Goal: Communication & Community: Answer question/provide support

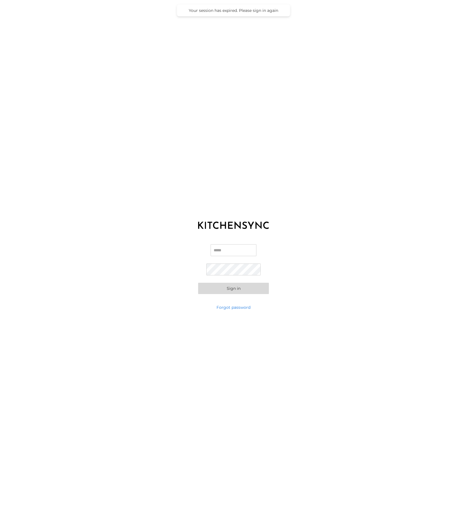
type input "**********"
click at [244, 290] on button "Sign in" at bounding box center [233, 288] width 71 height 11
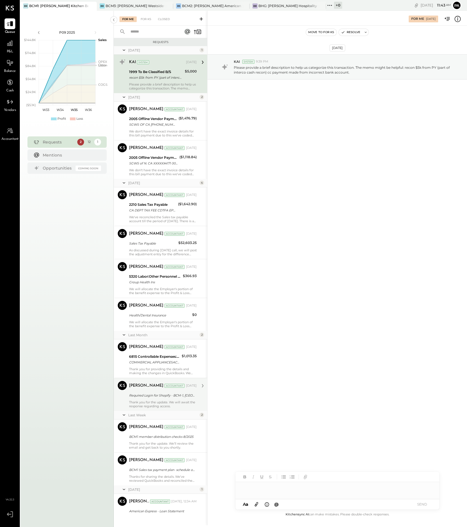
scroll to position [28, 0]
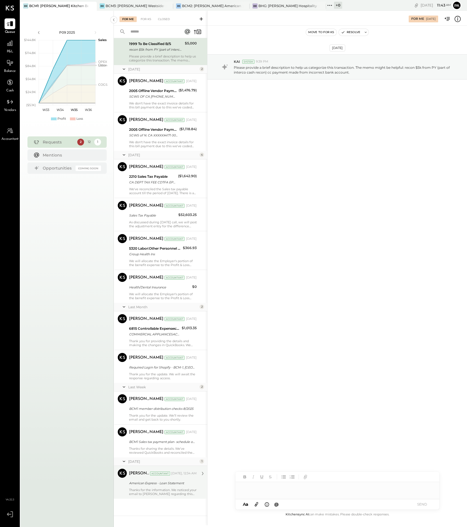
click at [164, 489] on div "Thanks for the information. We noticed your email to [PERSON_NAME] regarding th…" at bounding box center [163, 492] width 68 height 8
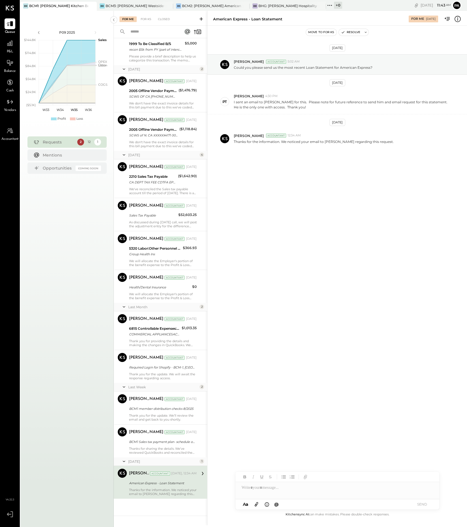
click at [255, 504] on icon at bounding box center [256, 504] width 3 height 4
click at [255, 467] on div at bounding box center [337, 465] width 204 height 11
click at [426, 505] on button "SEND" at bounding box center [422, 504] width 23 height 8
